Goal: Transaction & Acquisition: Purchase product/service

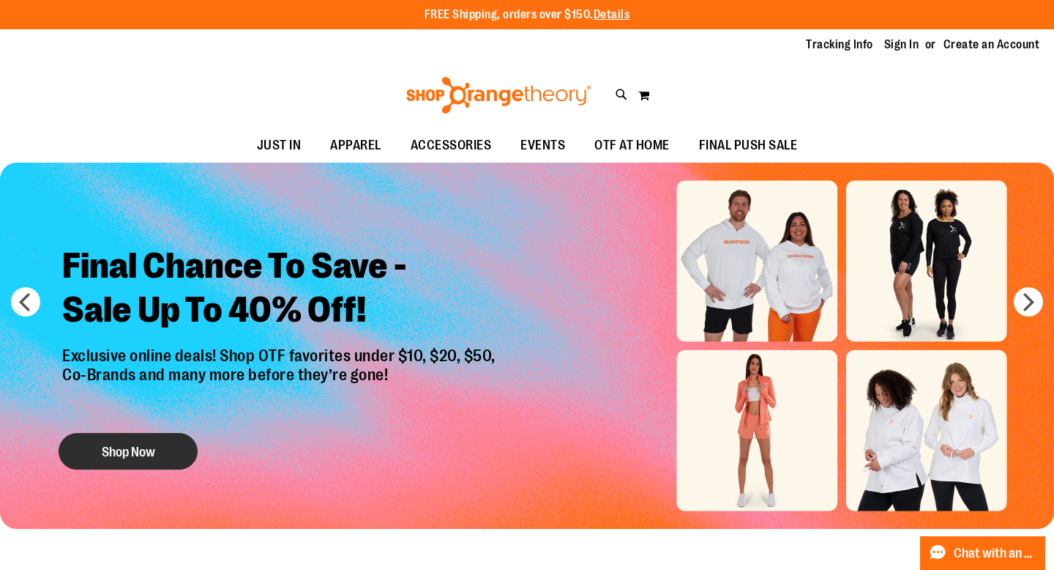
click at [122, 452] on button "Shop Now" at bounding box center [128, 451] width 139 height 37
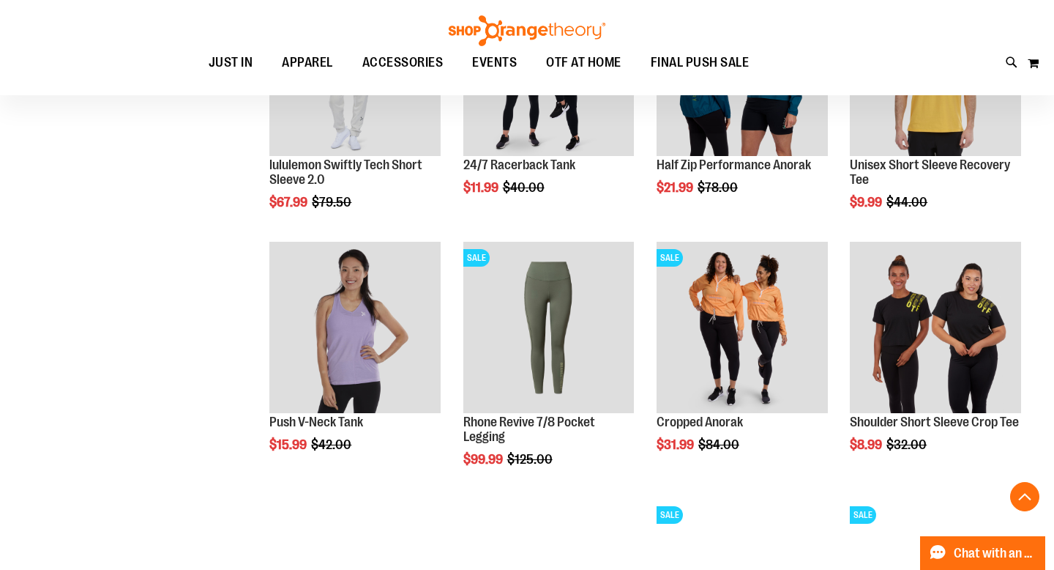
scroll to position [828, 0]
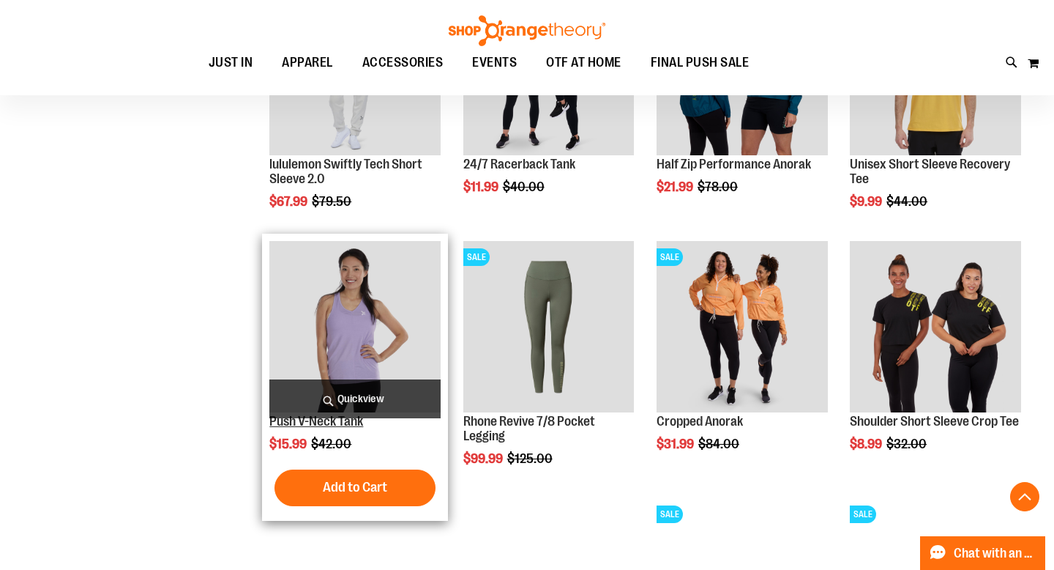
click at [339, 428] on link "Push V-Neck Tank" at bounding box center [316, 421] width 94 height 15
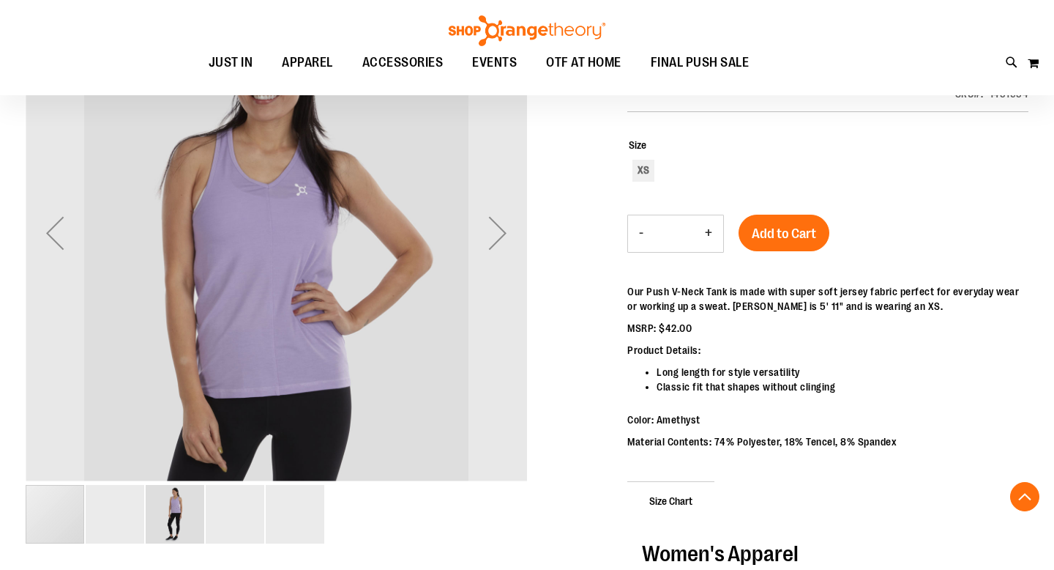
scroll to position [229, 0]
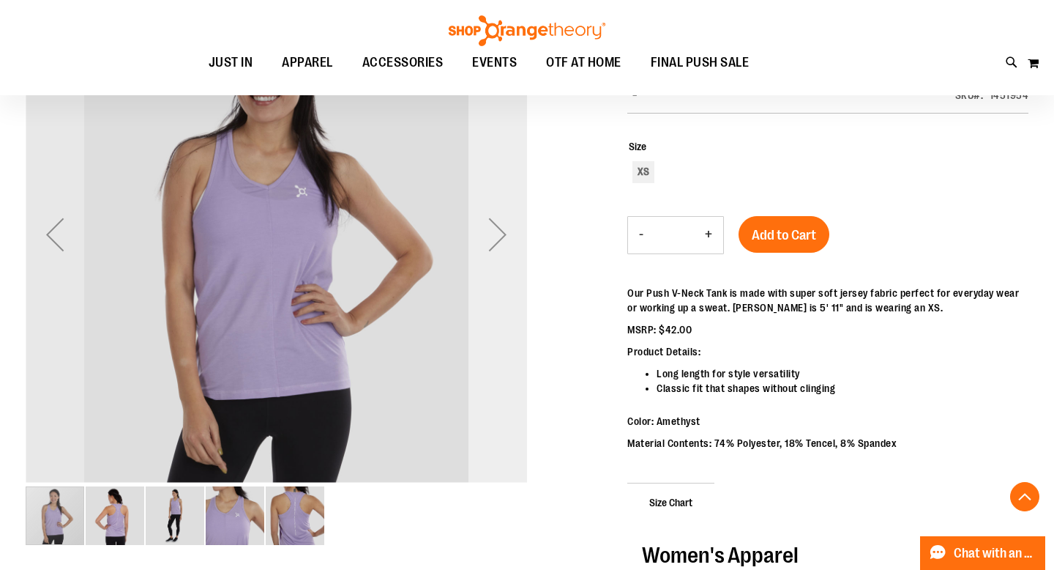
click at [503, 231] on div "Next" at bounding box center [498, 234] width 59 height 59
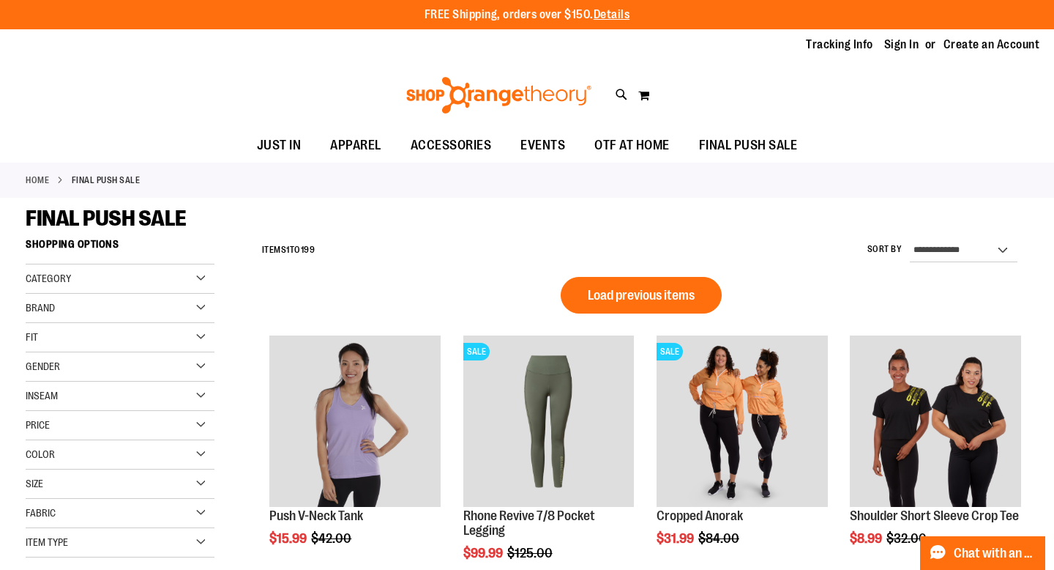
click at [197, 365] on div "Gender" at bounding box center [120, 366] width 189 height 29
click at [34, 411] on link "Women 111 items" at bounding box center [113, 411] width 182 height 15
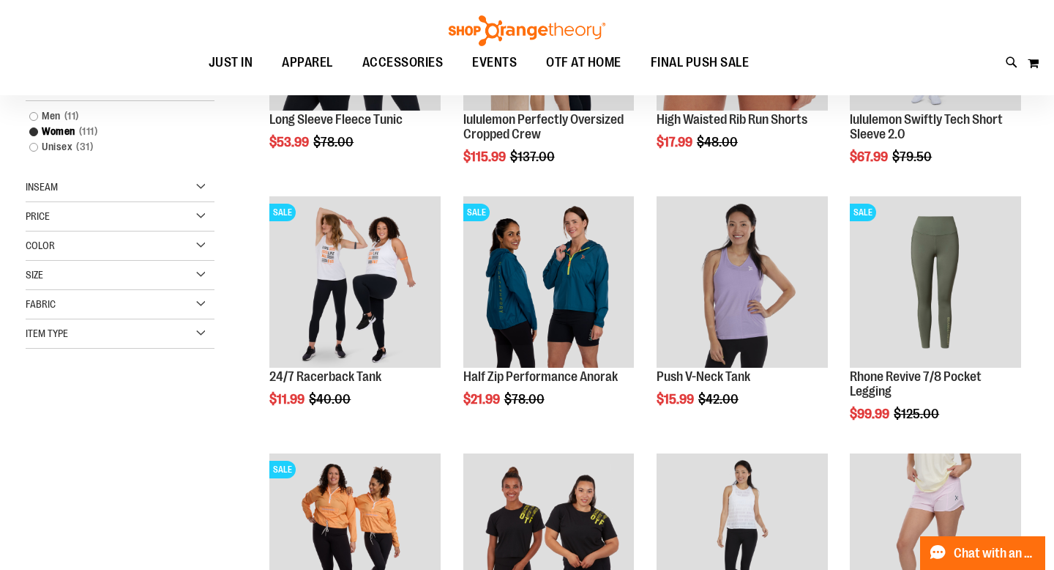
scroll to position [177, 0]
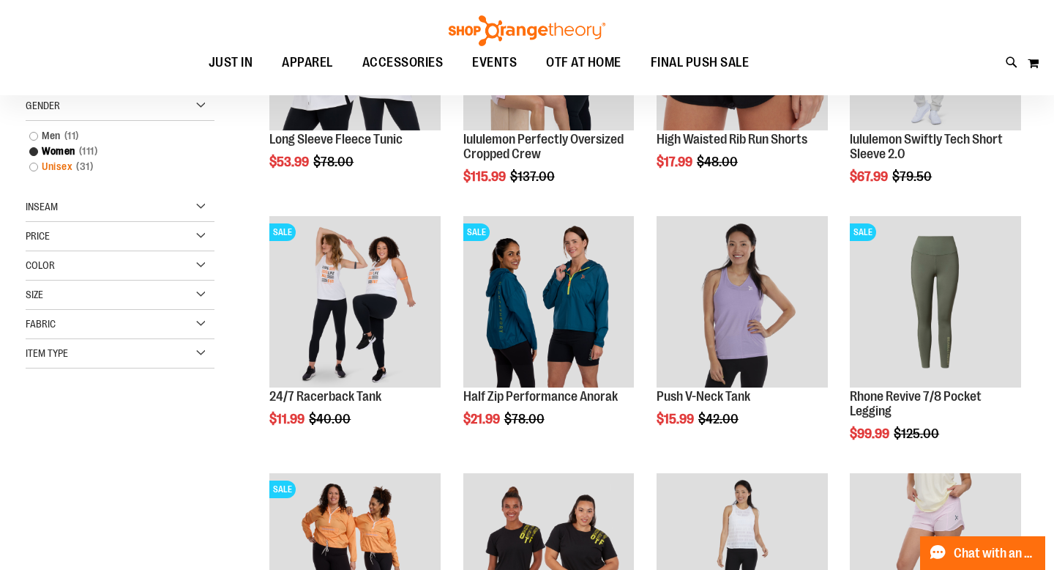
click at [34, 170] on link "Unisex 31 items" at bounding box center [113, 166] width 182 height 15
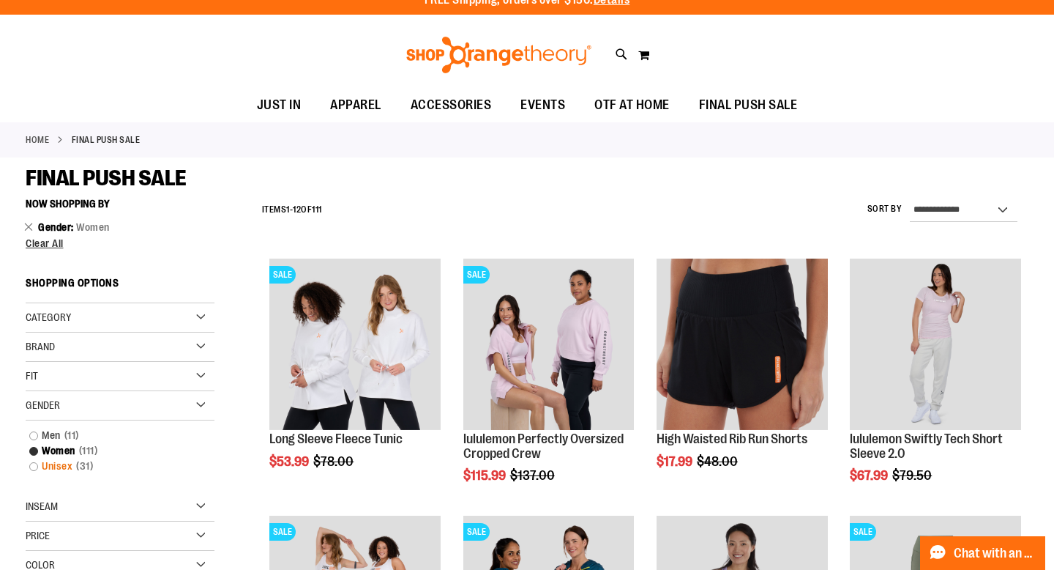
scroll to position [0, 0]
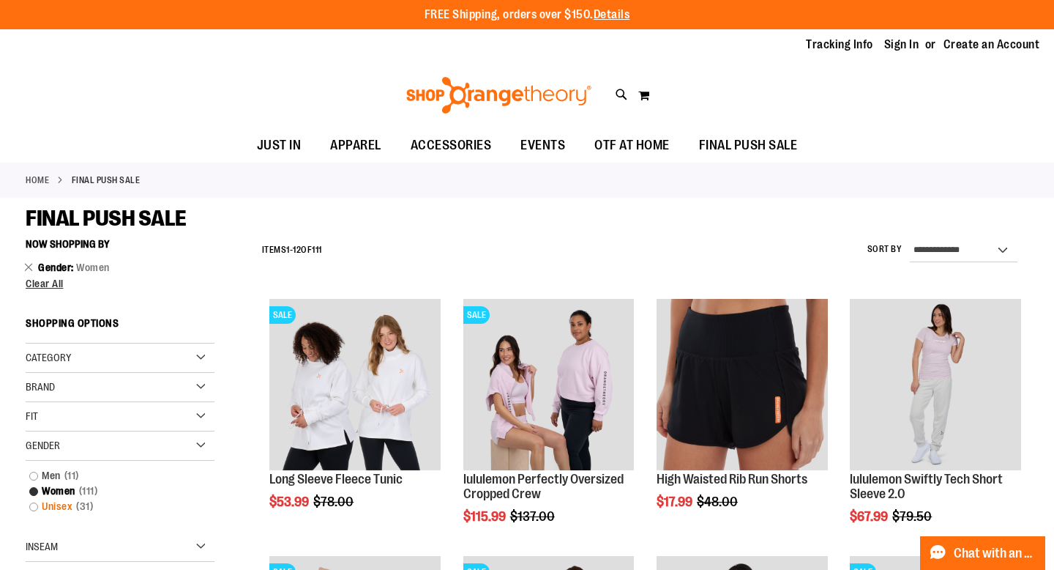
click at [34, 506] on link "Unisex 31 items" at bounding box center [113, 506] width 182 height 15
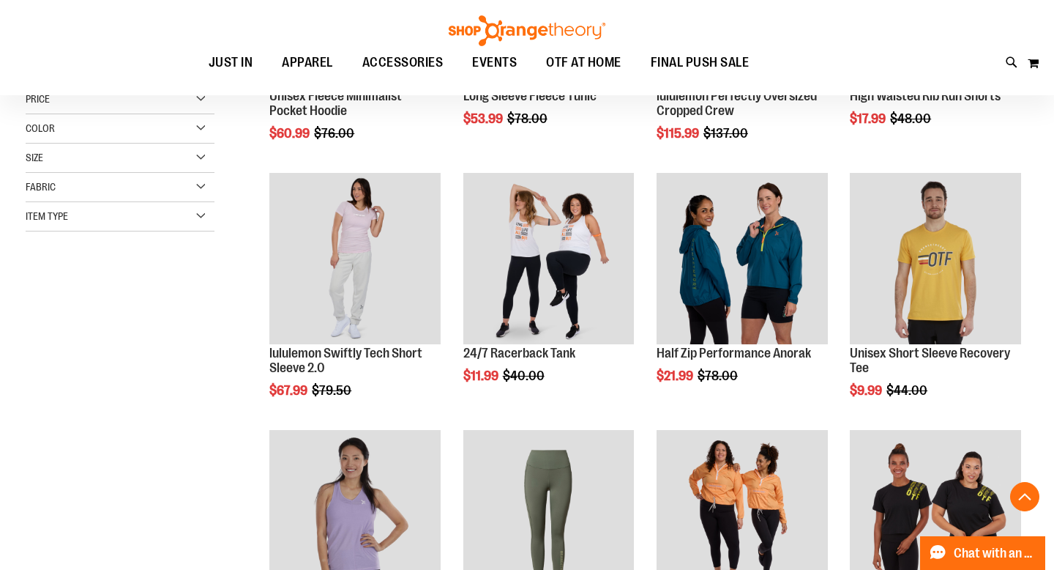
scroll to position [231, 0]
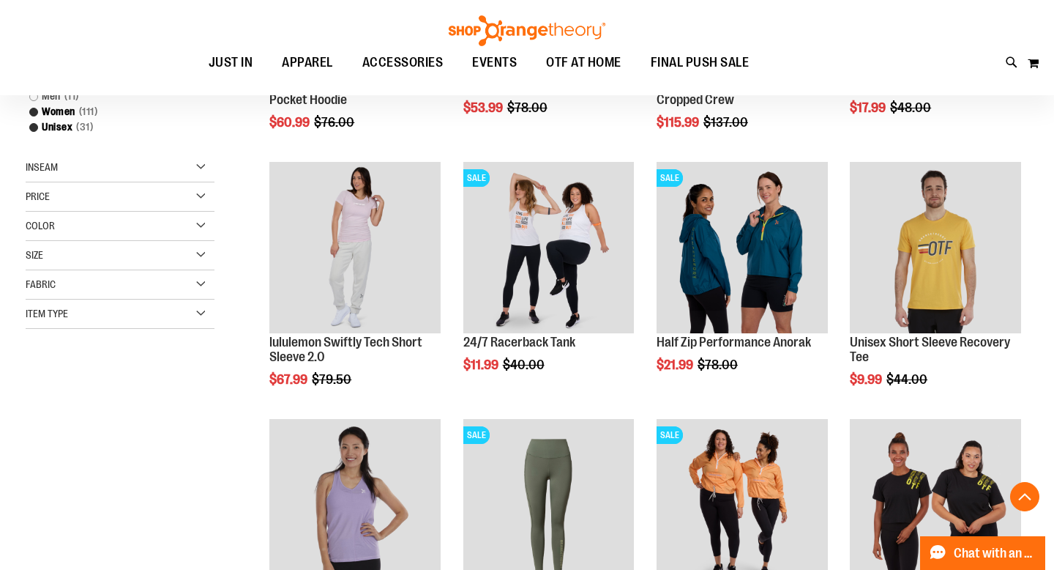
click at [115, 255] on div "Size" at bounding box center [120, 255] width 189 height 29
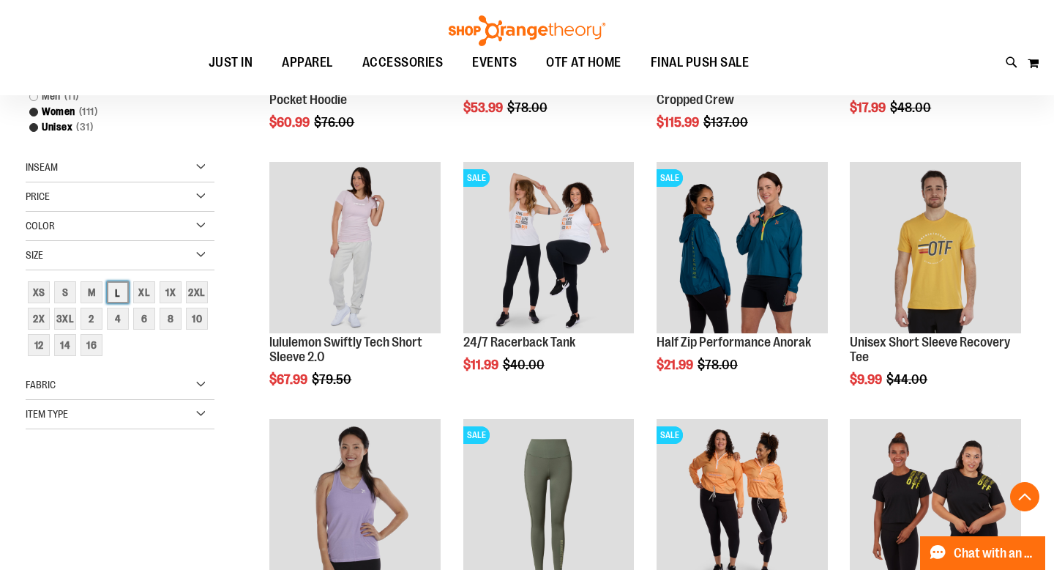
click at [118, 293] on div "L" at bounding box center [118, 292] width 22 height 22
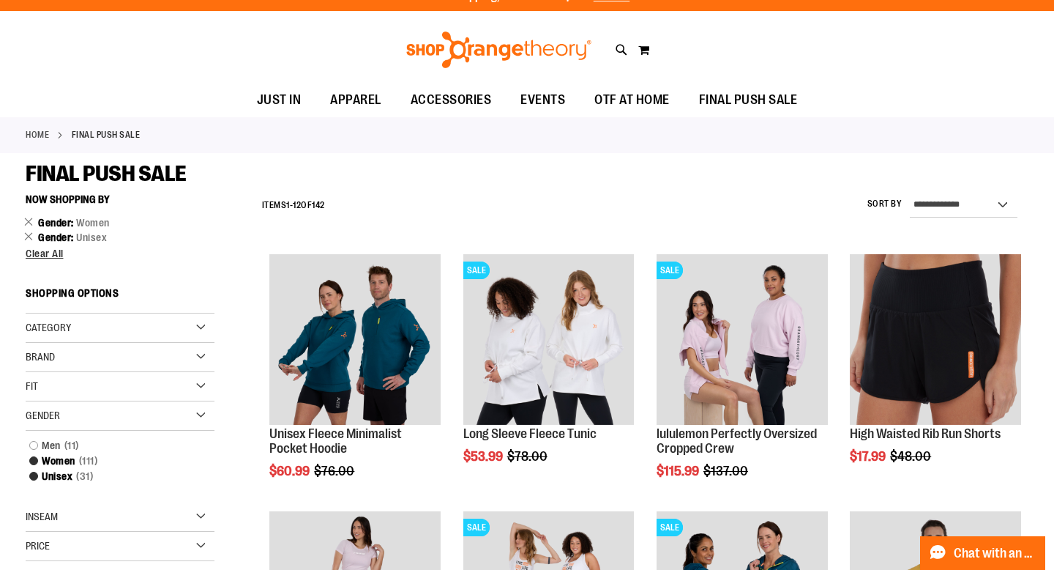
scroll to position [0, 0]
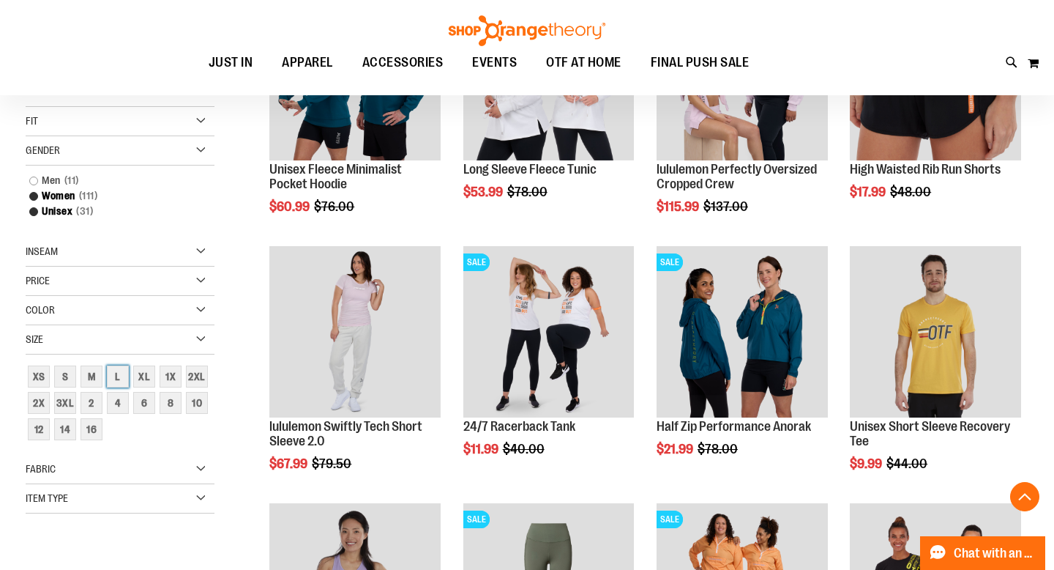
scroll to position [295, 0]
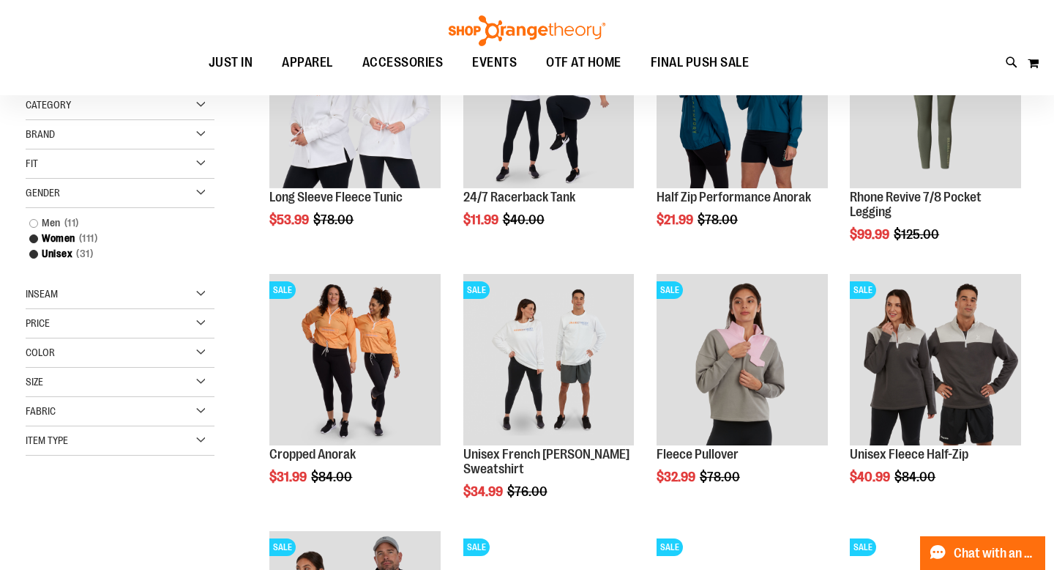
scroll to position [135, 0]
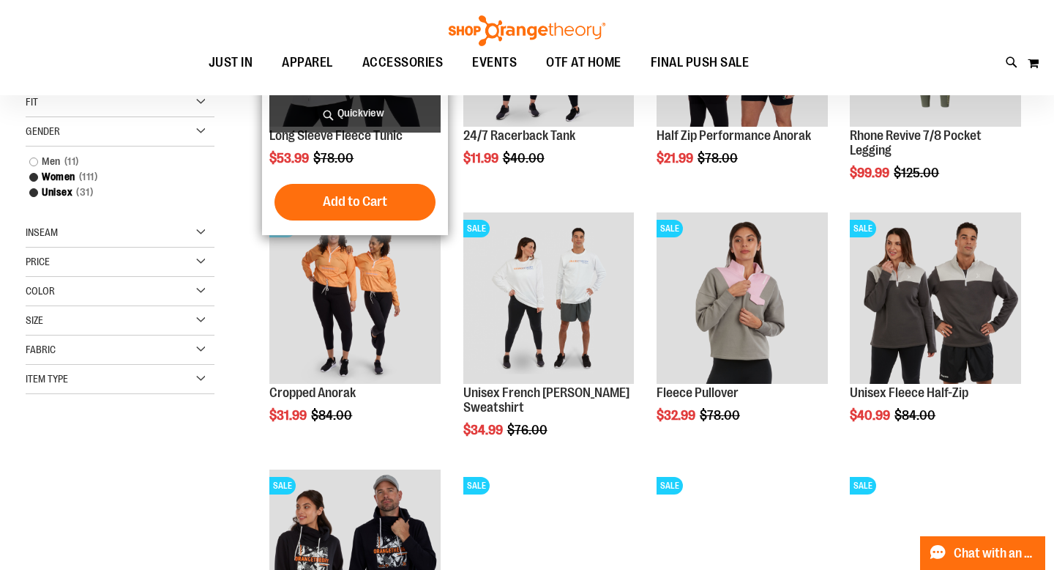
scroll to position [187, 0]
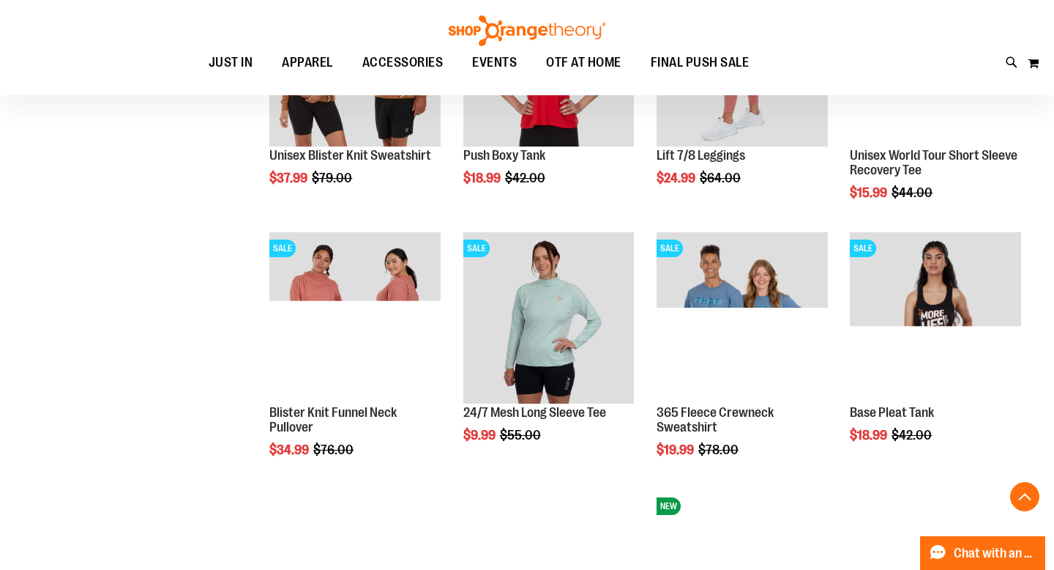
scroll to position [933, 0]
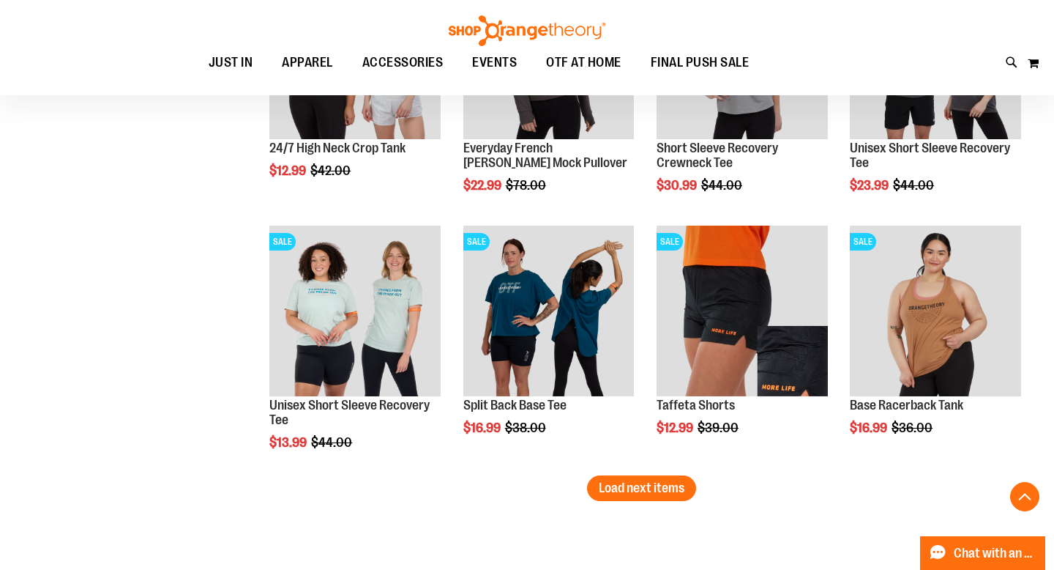
scroll to position [1974, 0]
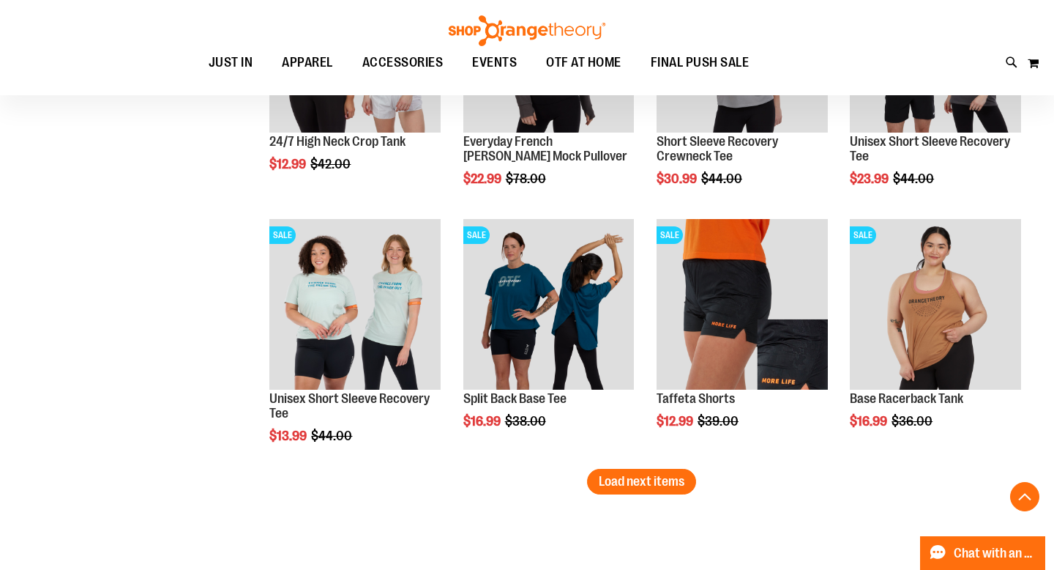
click at [656, 477] on span "Load next items" at bounding box center [642, 481] width 86 height 15
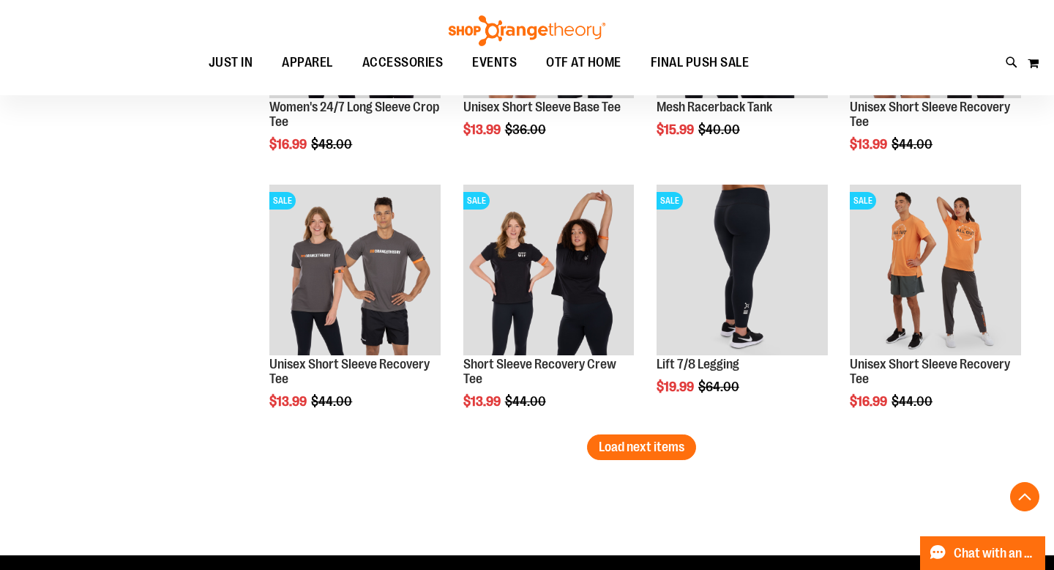
scroll to position [2796, 0]
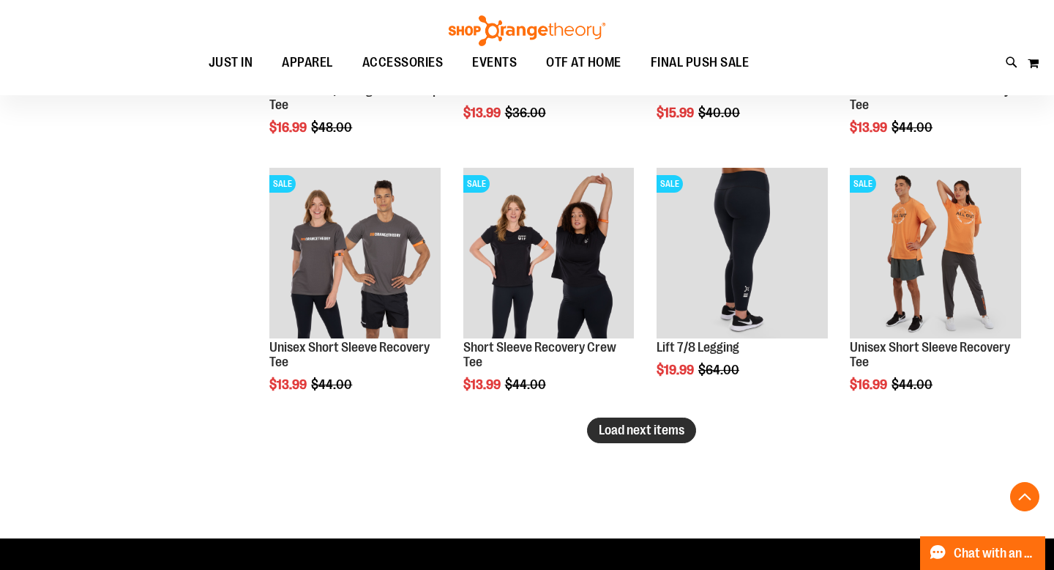
click at [649, 430] on span "Load next items" at bounding box center [642, 429] width 86 height 15
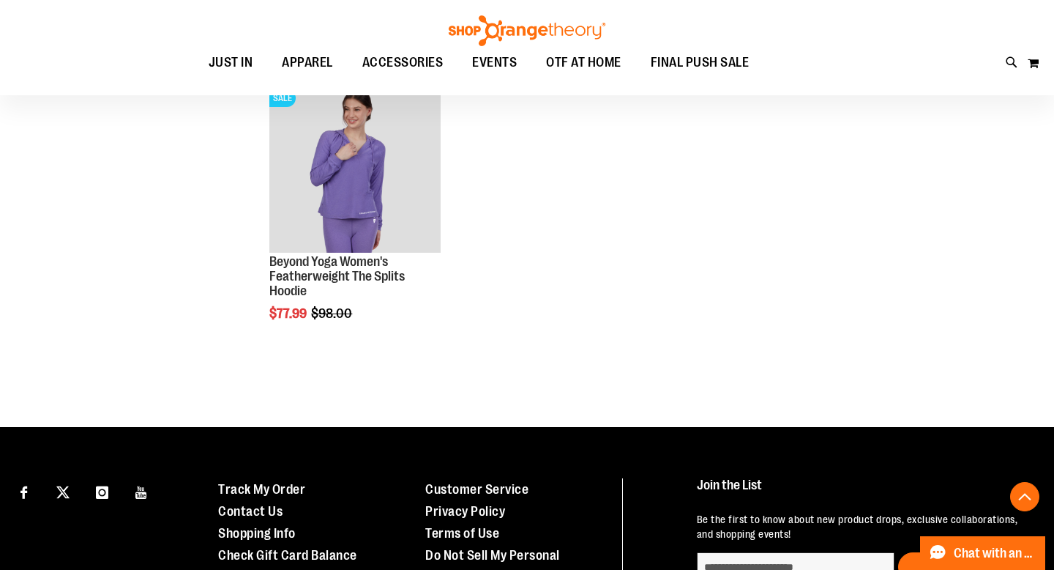
scroll to position [3397, 0]
